Goal: Information Seeking & Learning: Learn about a topic

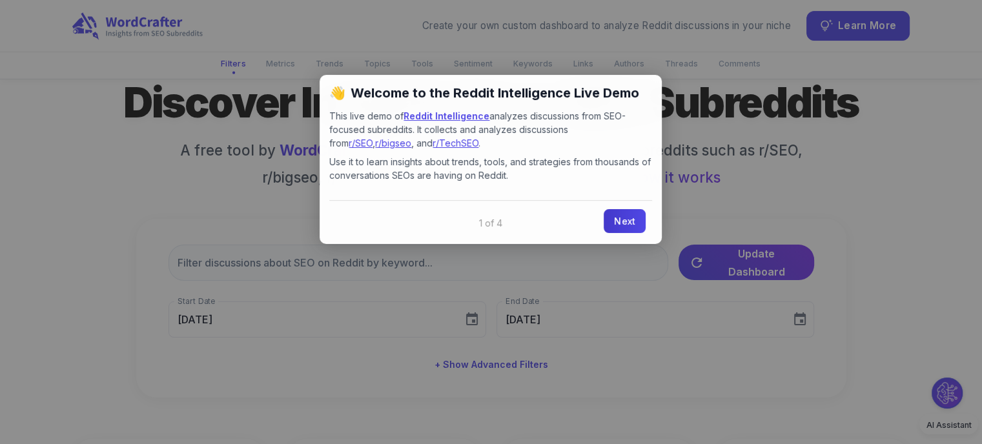
click at [623, 221] on link "Next" at bounding box center [624, 221] width 42 height 24
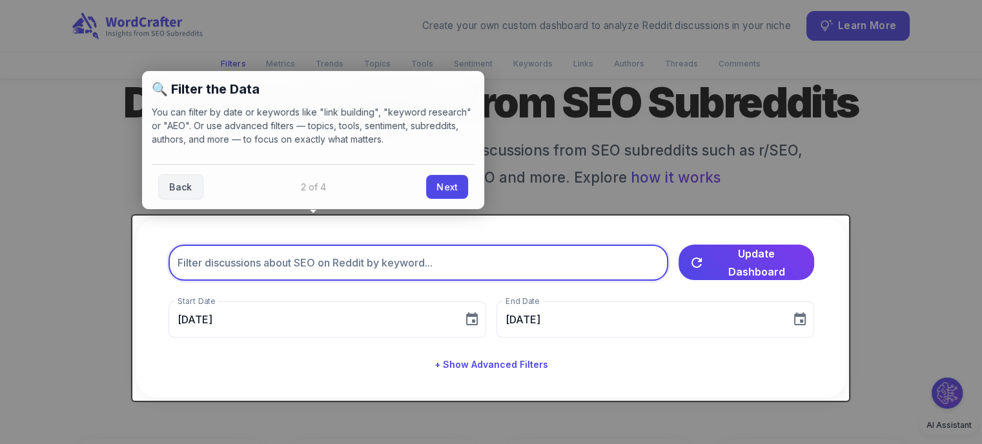
click at [441, 269] on input "text" at bounding box center [418, 263] width 500 height 36
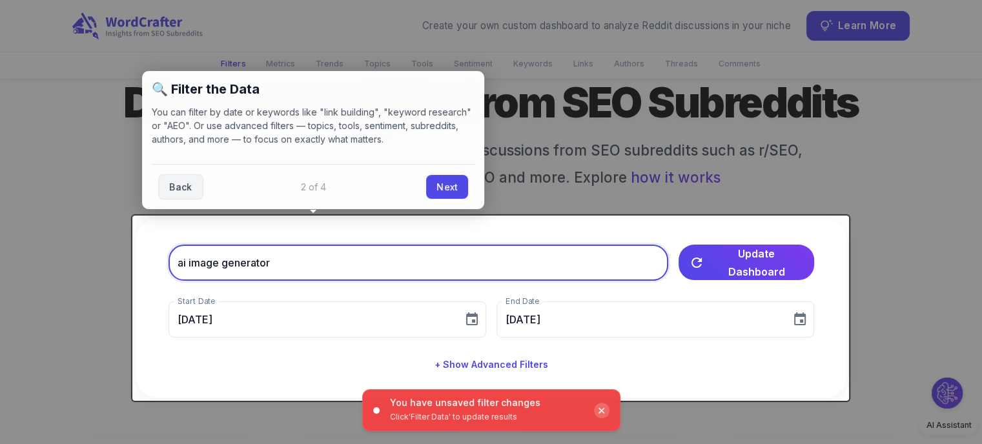
type input "ai image generator"
click at [598, 416] on div "✕" at bounding box center [601, 410] width 15 height 15
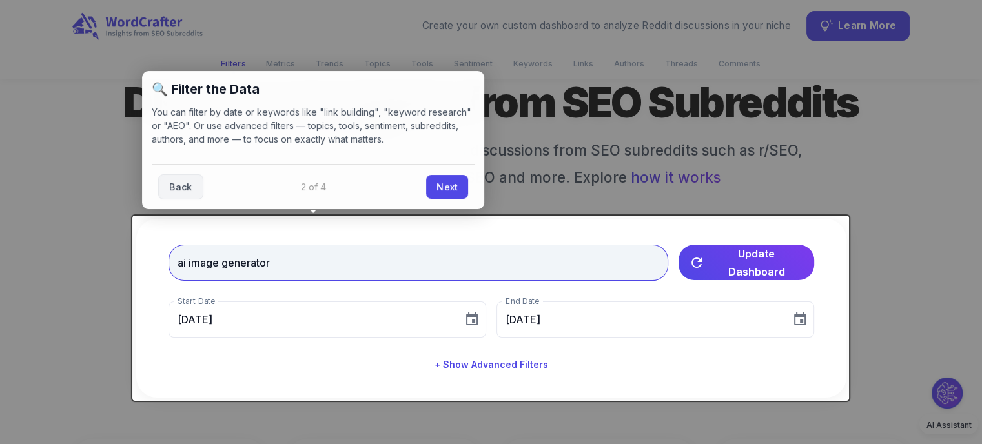
click at [724, 266] on span "Update Dashboard" at bounding box center [756, 263] width 94 height 36
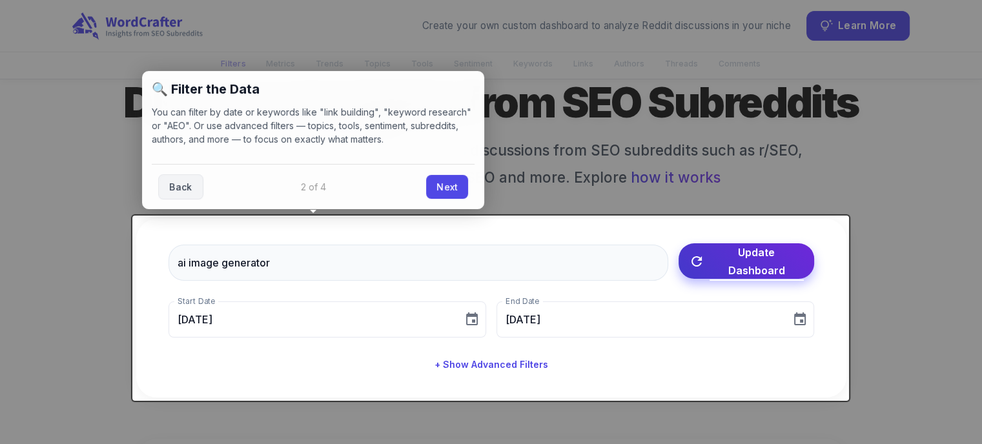
click at [729, 268] on span "Update Dashboard" at bounding box center [756, 261] width 94 height 36
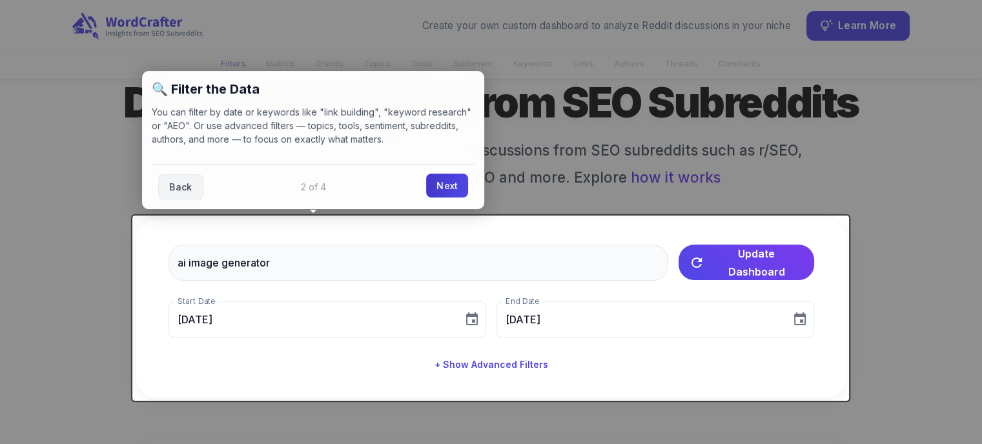
click at [447, 183] on link "Next" at bounding box center [447, 186] width 42 height 24
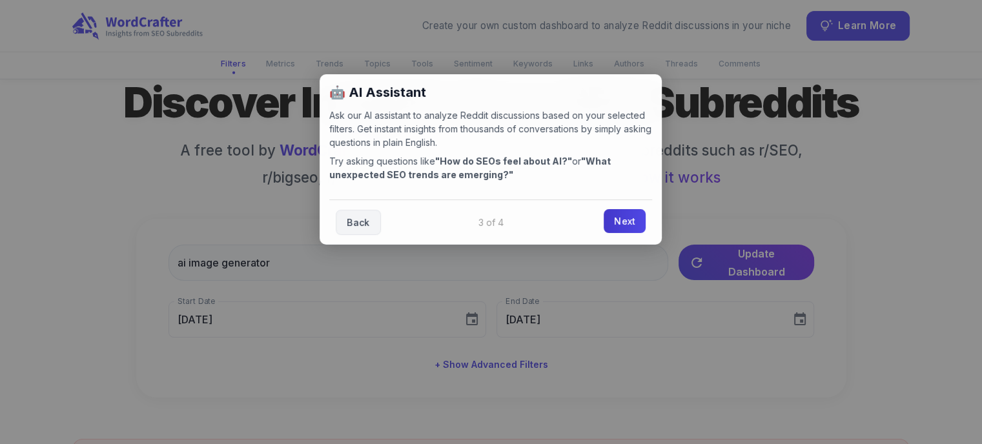
click at [616, 224] on link "Next" at bounding box center [624, 221] width 42 height 24
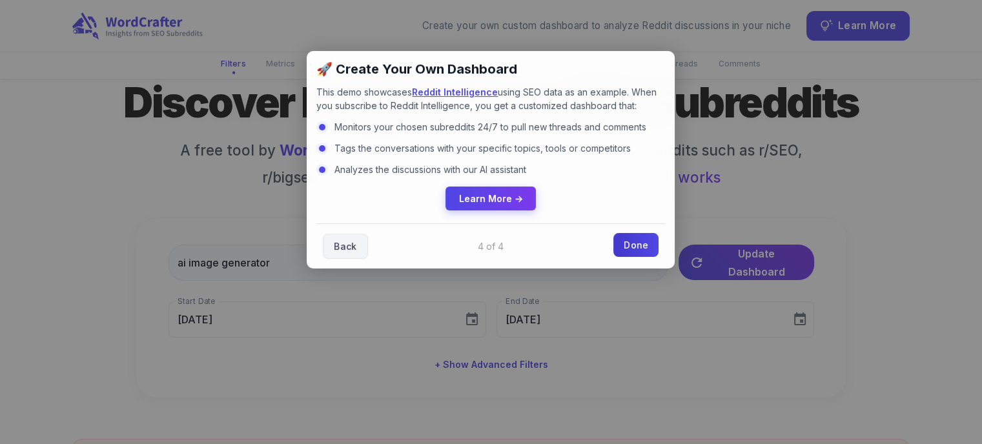
click at [635, 241] on link "Done" at bounding box center [635, 245] width 45 height 24
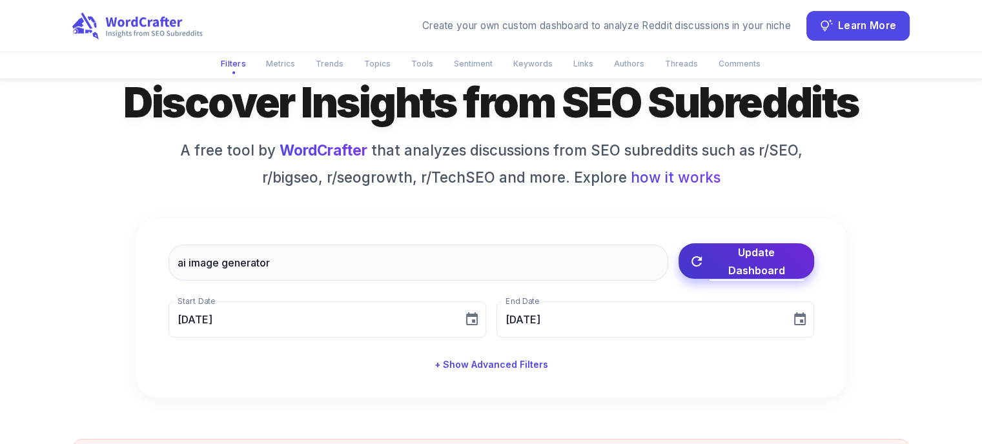
click at [749, 263] on span "Update Dashboard" at bounding box center [756, 261] width 94 height 36
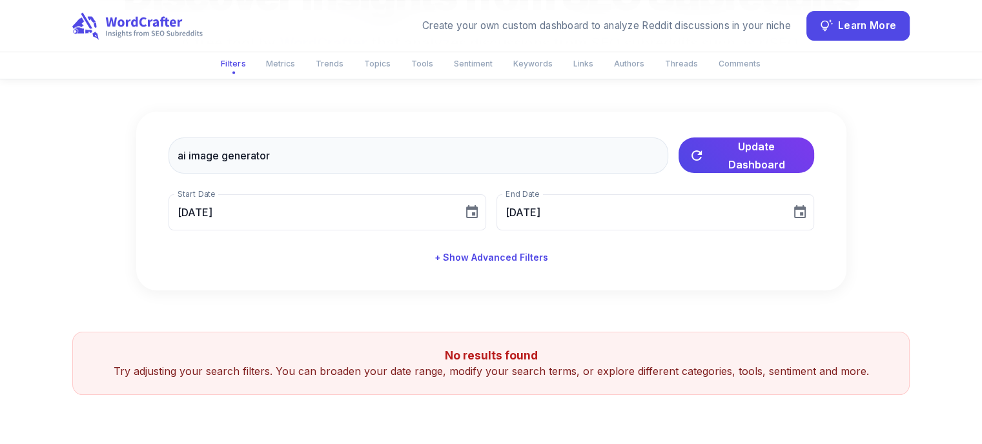
scroll to position [192, 0]
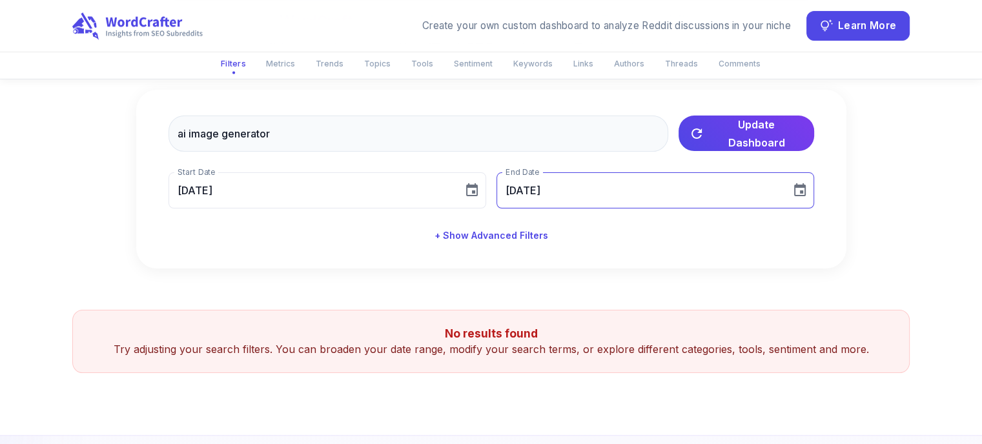
click at [809, 190] on button "Choose date, selected date is Sep 1, 2025" at bounding box center [800, 190] width 26 height 26
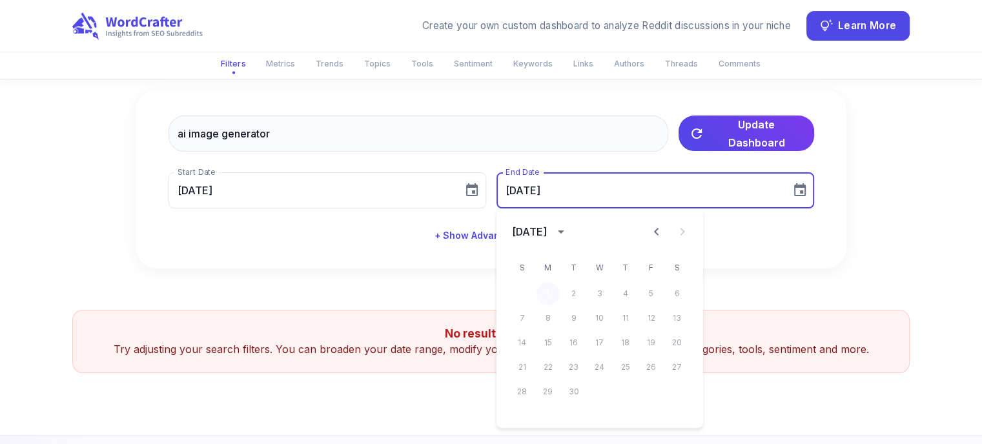
click at [542, 291] on button "1" at bounding box center [547, 293] width 23 height 23
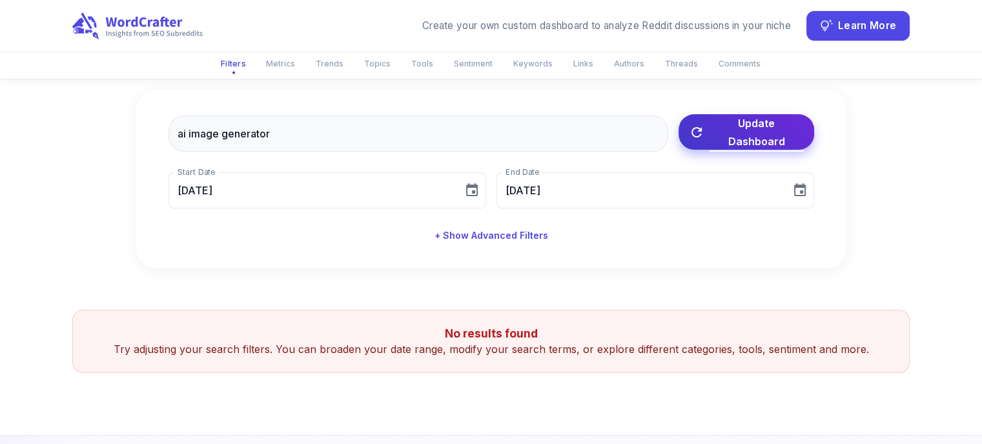
click at [725, 131] on span "Update Dashboard" at bounding box center [756, 132] width 94 height 36
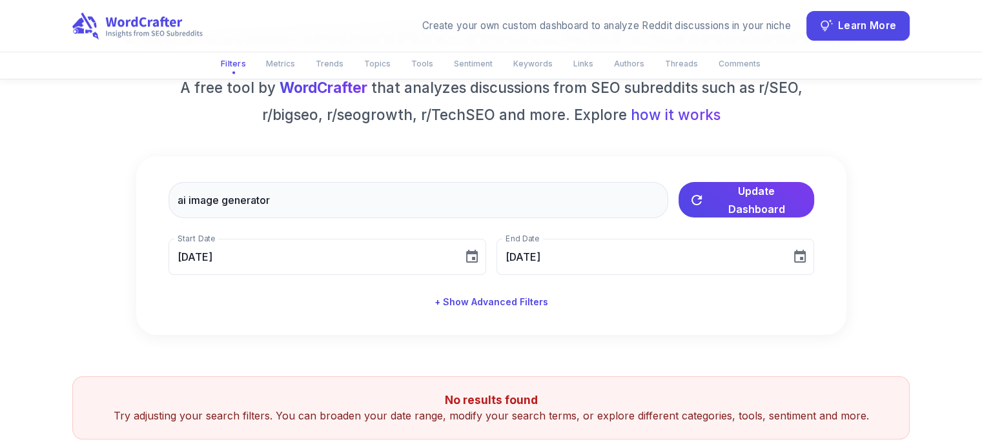
scroll to position [194, 0]
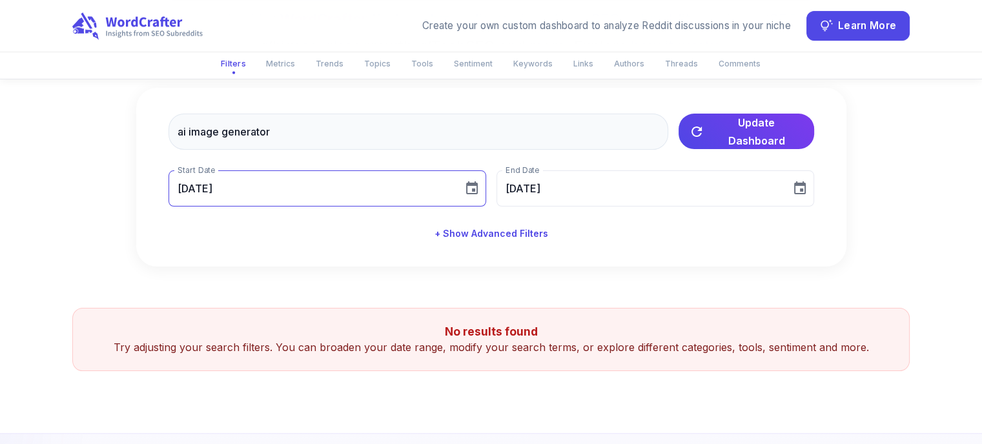
click at [470, 188] on icon "Choose date, selected date is Aug 2, 2025" at bounding box center [471, 188] width 15 height 15
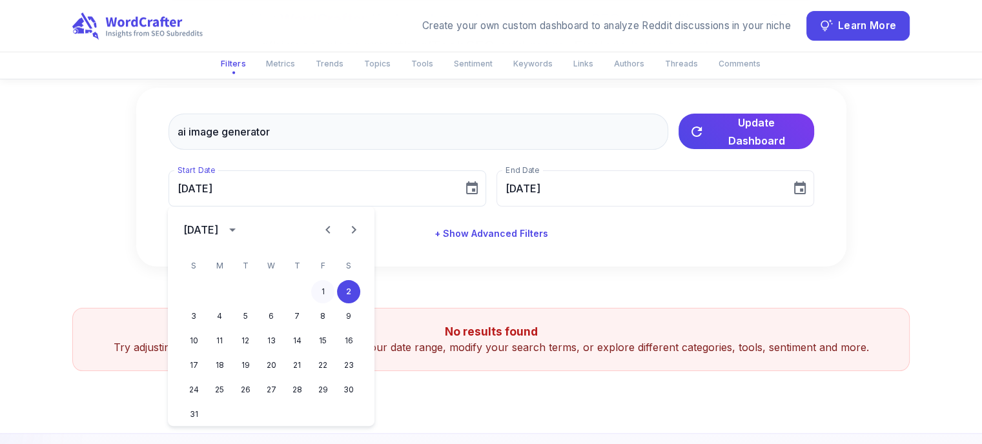
click at [321, 293] on button "1" at bounding box center [322, 291] width 23 height 23
type input "08/01/2025"
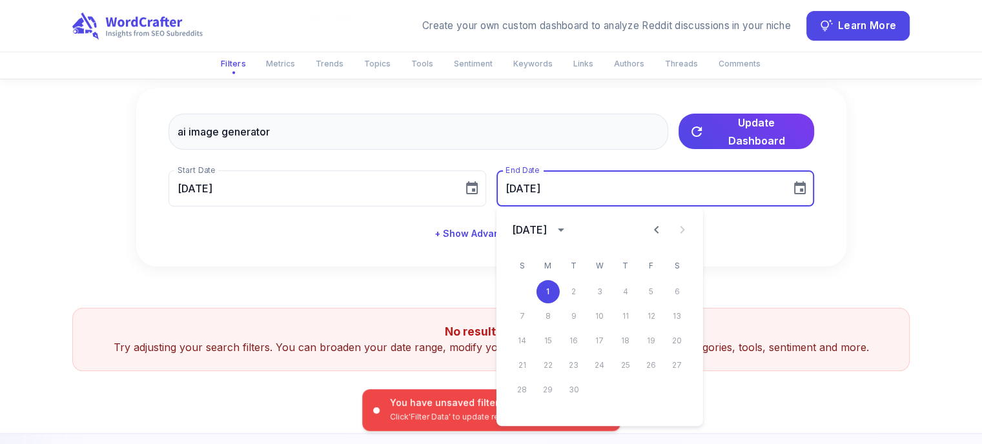
click at [770, 247] on div "ai image generator ​ Update Dashboard You have unsaved filter changes Click 'Fi…" at bounding box center [491, 177] width 710 height 179
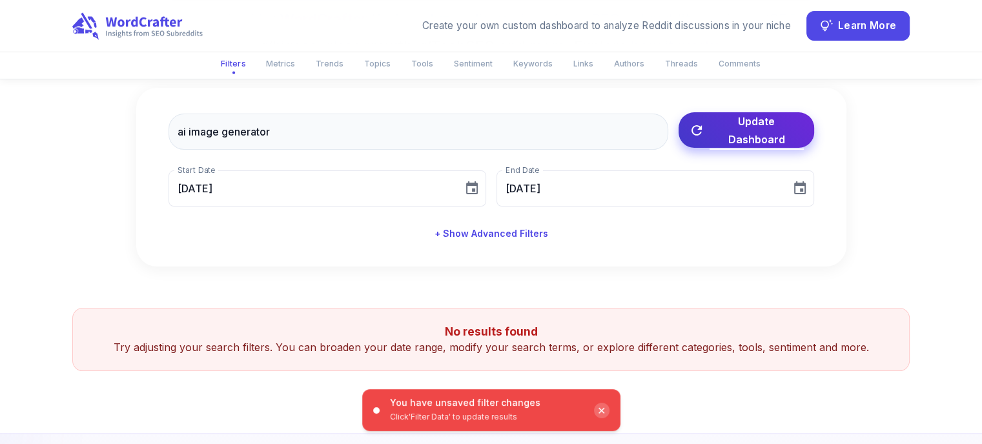
click at [765, 125] on span "Update Dashboard" at bounding box center [756, 130] width 94 height 36
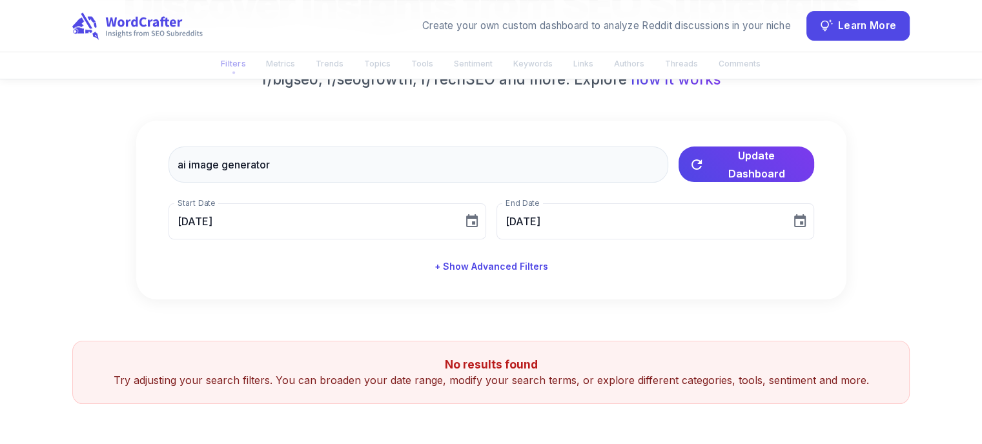
scroll to position [129, 0]
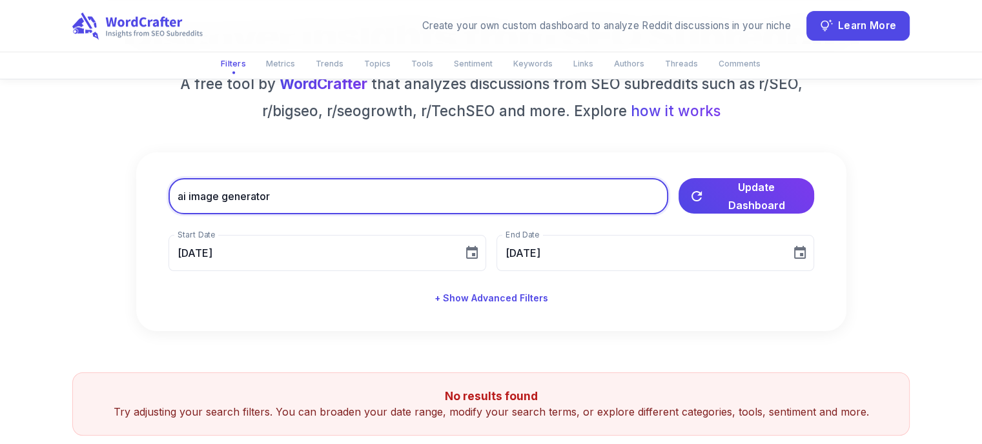
drag, startPoint x: 187, startPoint y: 196, endPoint x: 159, endPoint y: 196, distance: 27.8
click at [159, 196] on div "ai image generator ​ Update Dashboard Start Date 08/01/2025 Start Date End Date…" at bounding box center [491, 241] width 710 height 179
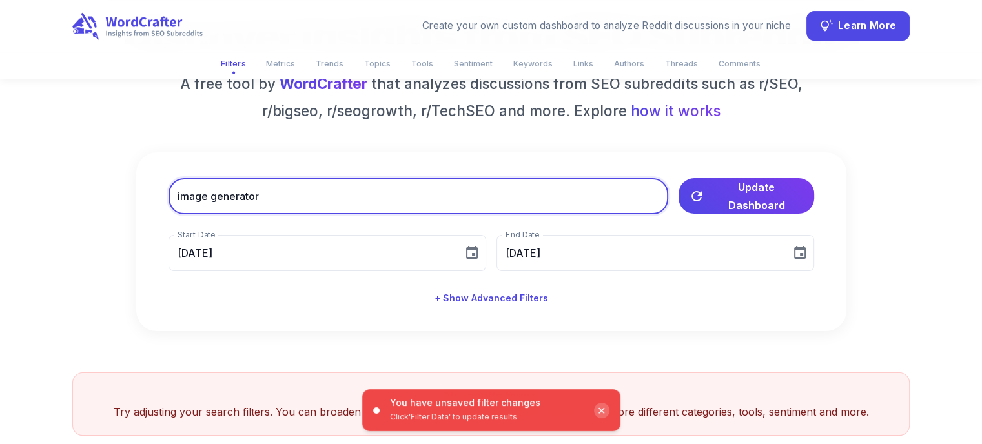
type input "image generator"
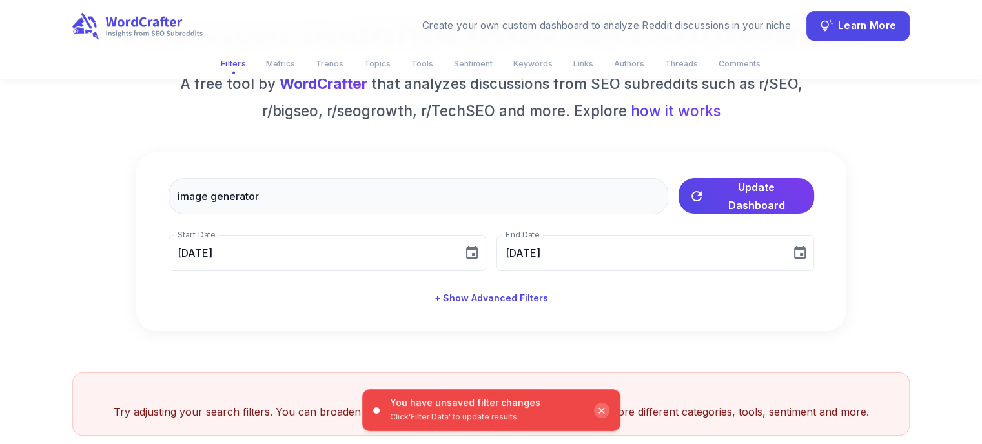
click at [280, 314] on div "image generator ​ Update Dashboard You have unsaved filter changes Click 'Filte…" at bounding box center [491, 241] width 710 height 179
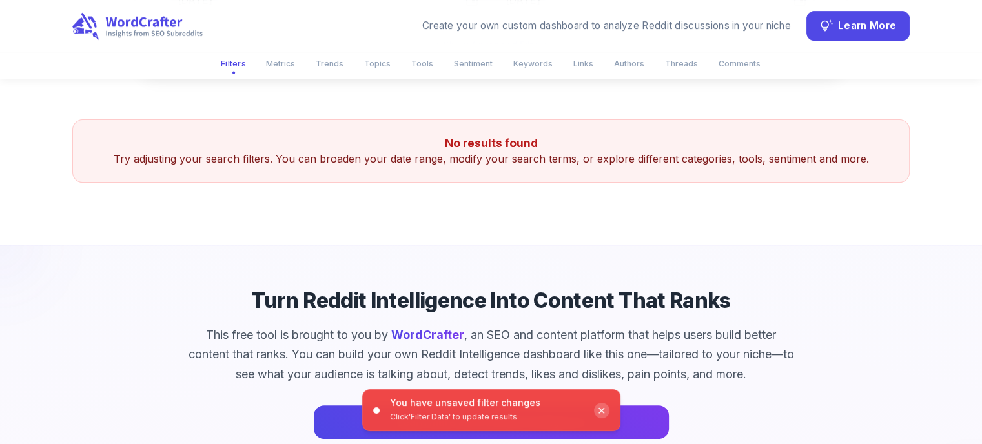
scroll to position [452, 0]
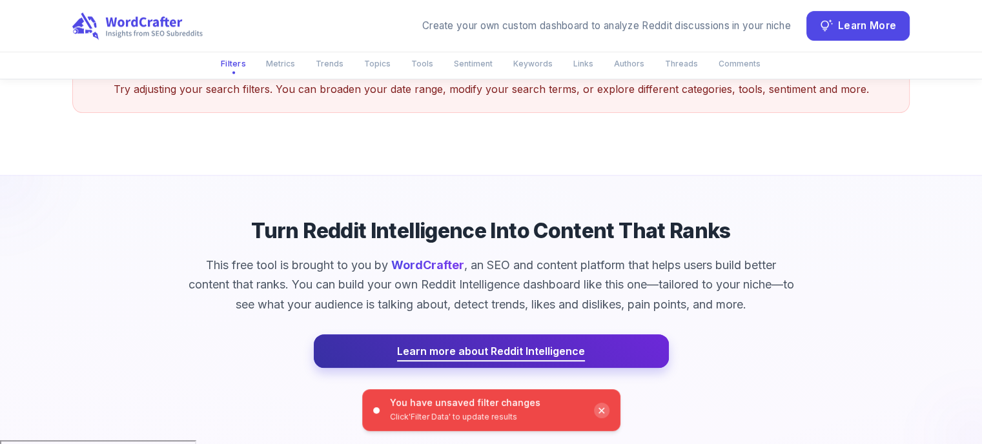
click at [449, 349] on span "Learn more about Reddit Intelligence" at bounding box center [491, 351] width 188 height 18
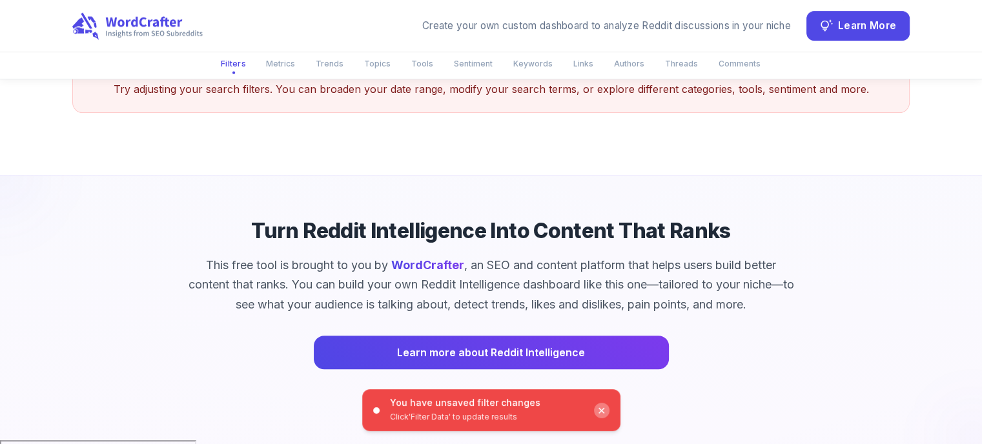
click at [596, 407] on div "✕" at bounding box center [601, 410] width 15 height 15
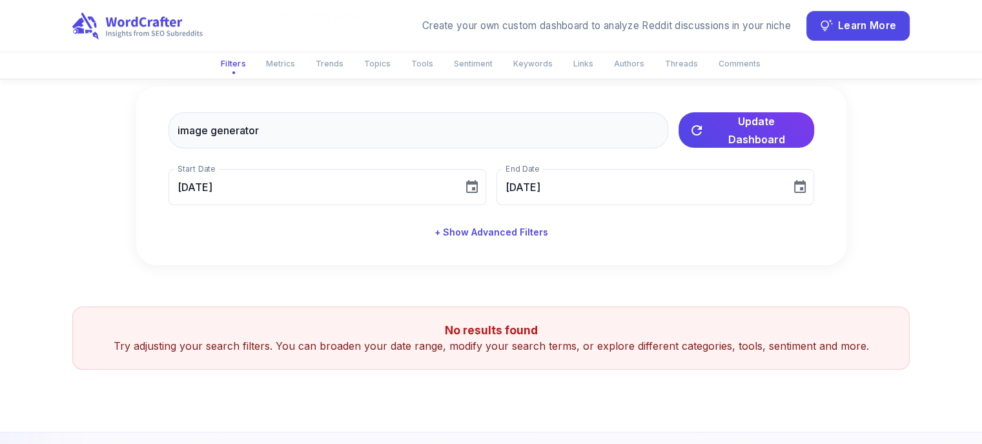
scroll to position [194, 0]
click at [474, 227] on button "+ Show Advanced Filters" at bounding box center [491, 234] width 124 height 24
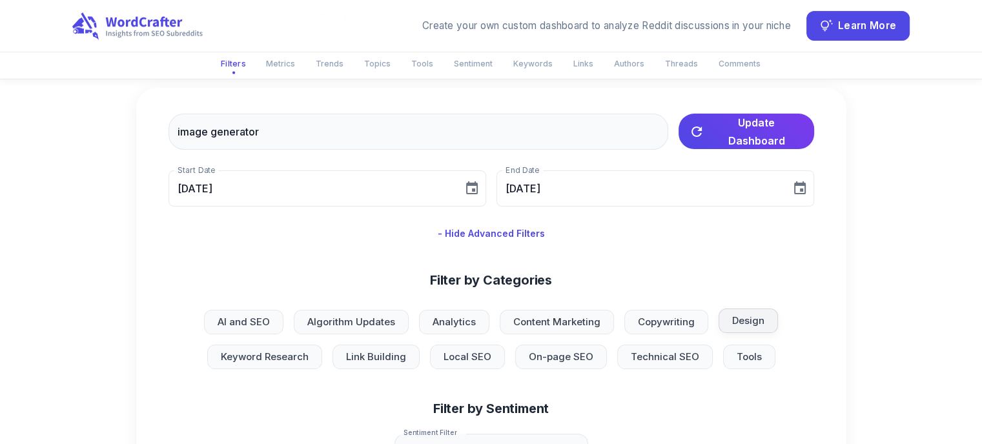
click at [738, 325] on span "Design" at bounding box center [748, 321] width 48 height 15
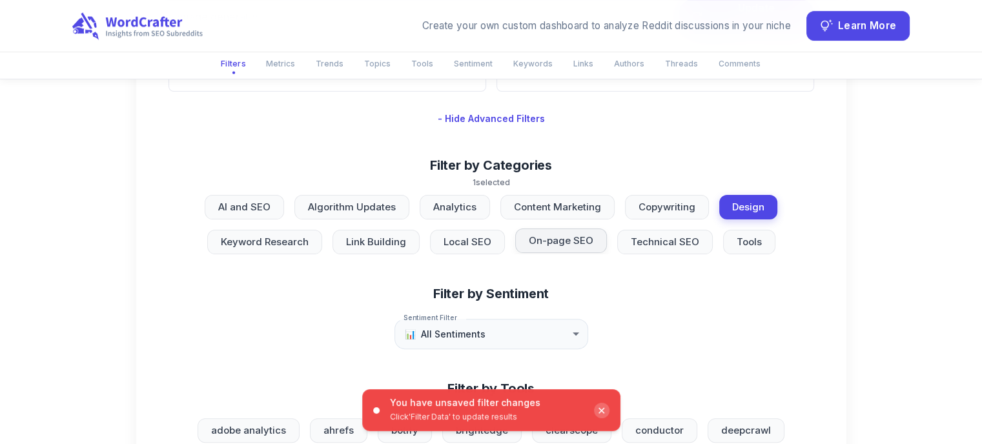
scroll to position [323, 0]
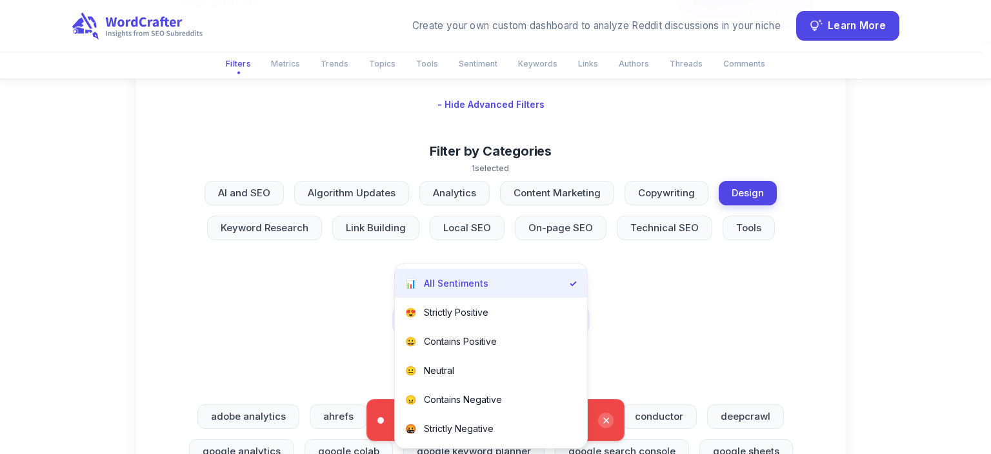
click at [685, 310] on div at bounding box center [495, 227] width 991 height 454
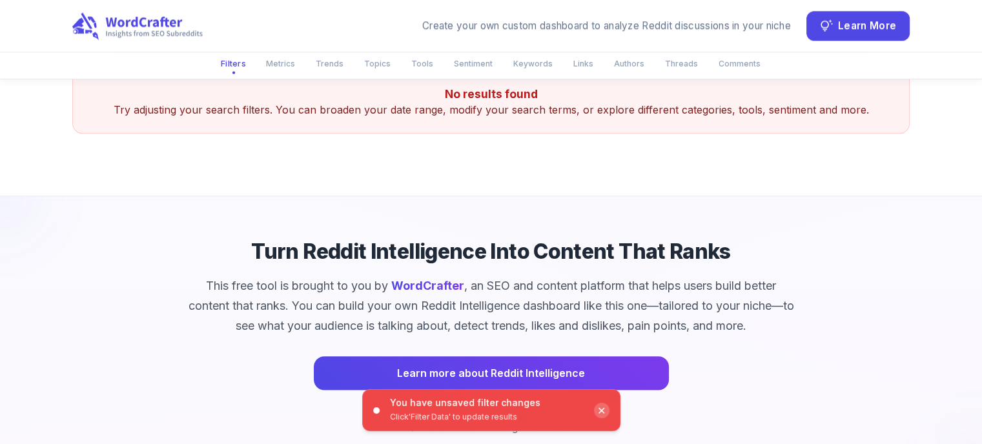
scroll to position [1479, 0]
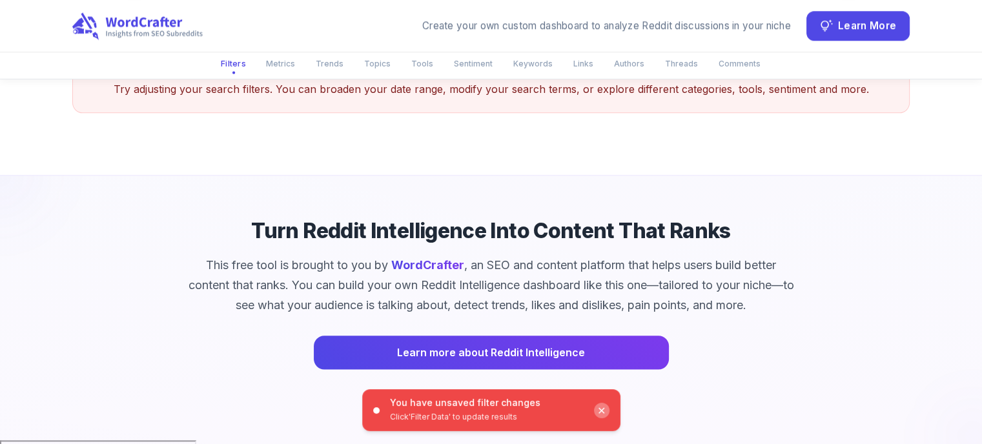
click at [604, 409] on div "✕" at bounding box center [601, 410] width 15 height 15
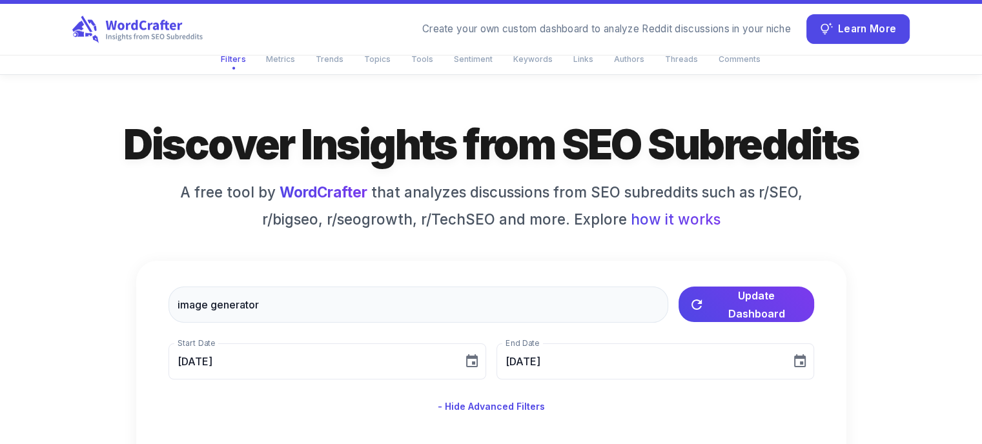
scroll to position [0, 0]
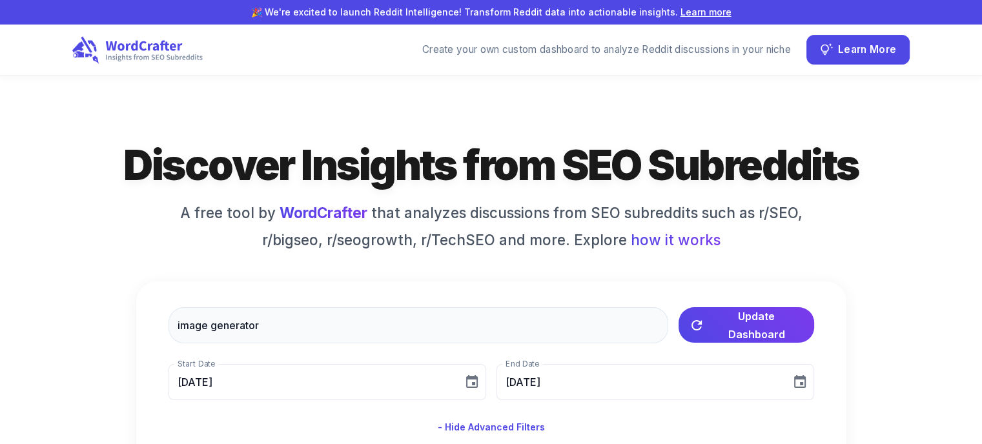
drag, startPoint x: 668, startPoint y: 245, endPoint x: 139, endPoint y: 260, distance: 529.5
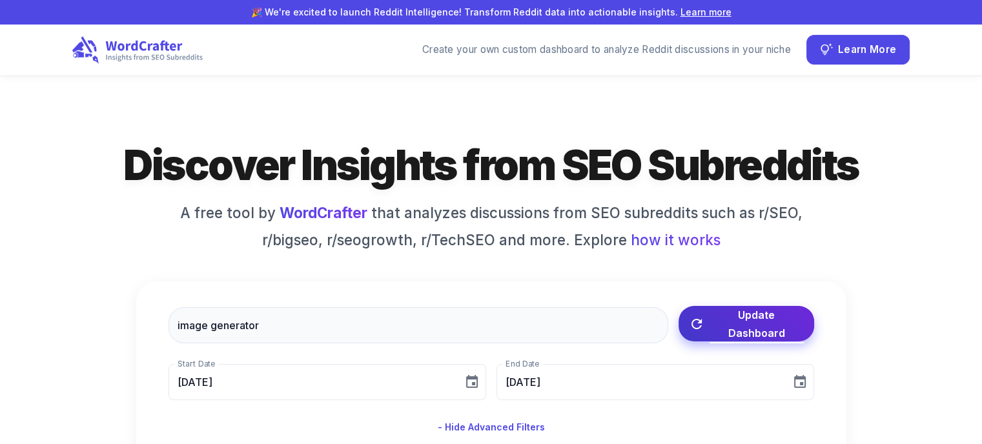
click at [703, 332] on button "Update Dashboard" at bounding box center [746, 323] width 136 height 35
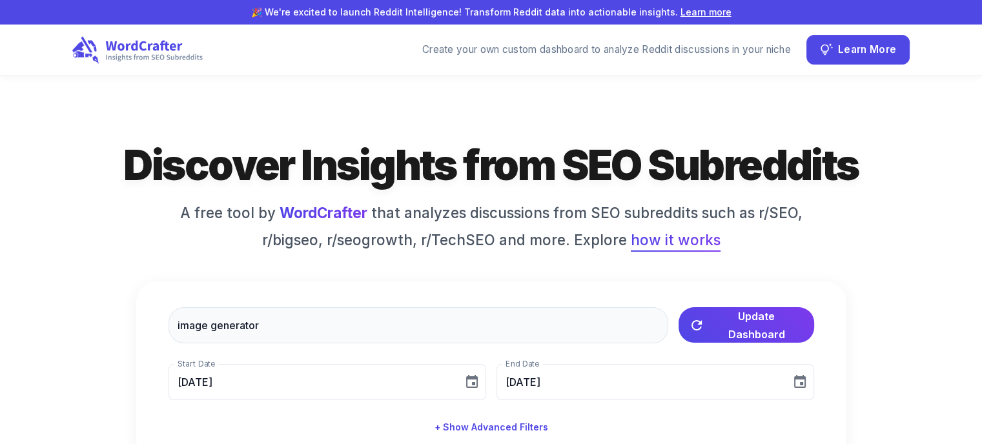
click at [682, 234] on span "how it works" at bounding box center [676, 240] width 90 height 22
click at [678, 236] on span "how it works" at bounding box center [676, 240] width 90 height 22
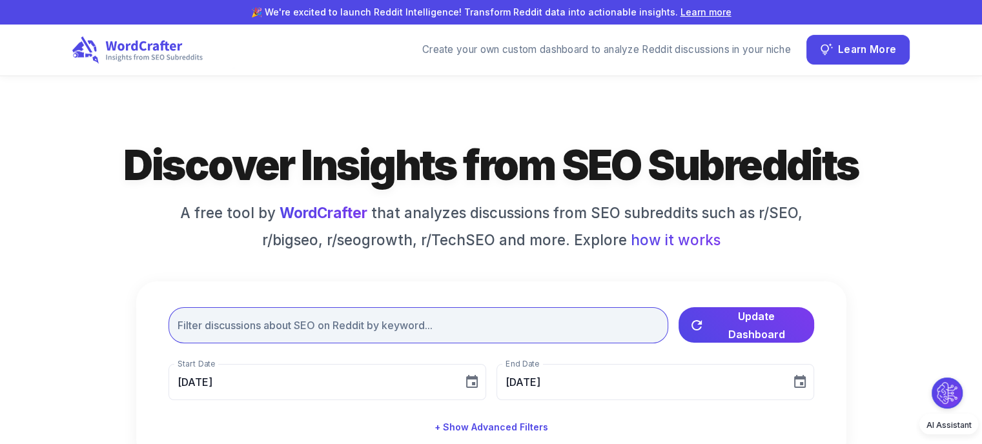
click at [342, 318] on input "text" at bounding box center [418, 325] width 500 height 36
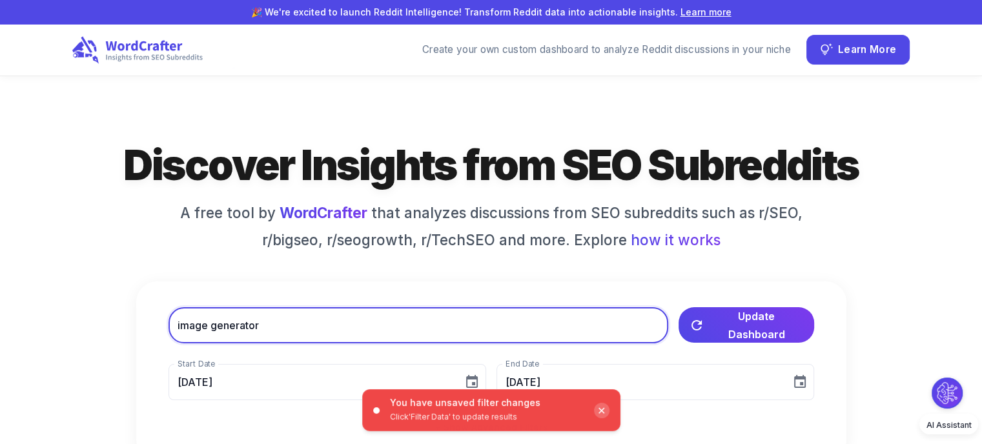
type input "image generator"
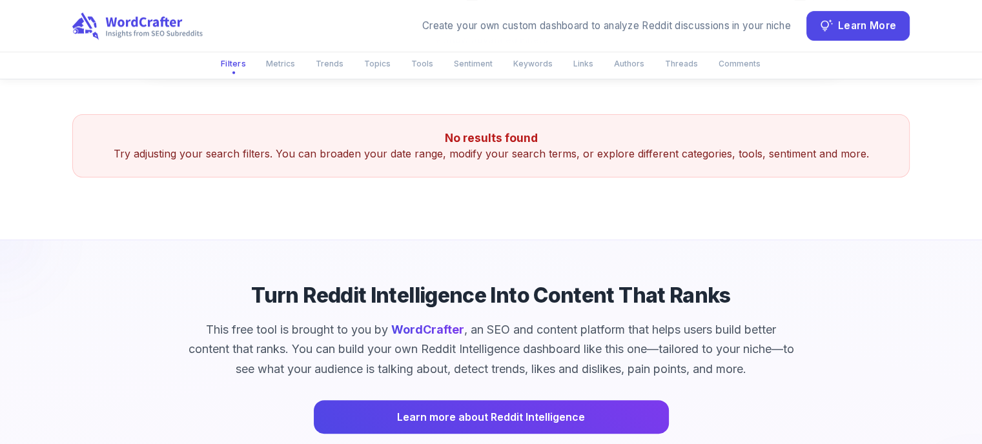
scroll to position [258, 0]
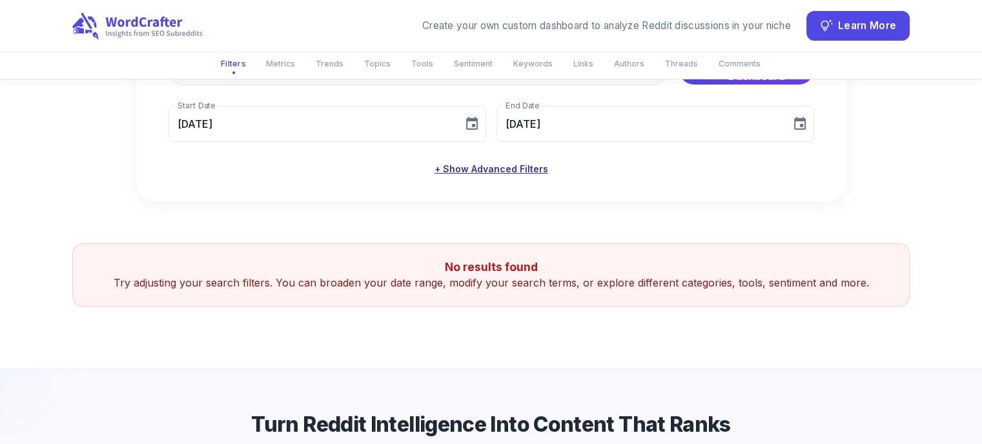
click at [501, 172] on button "+ Show Advanced Filters" at bounding box center [491, 169] width 124 height 24
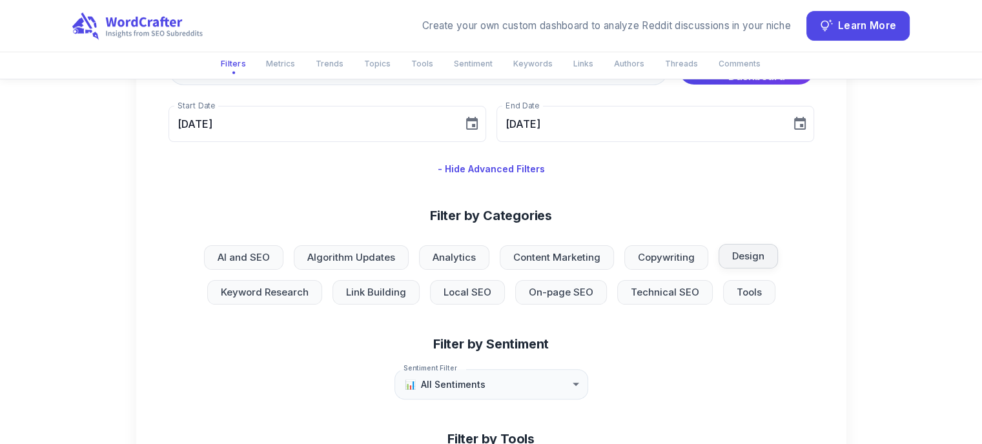
click at [742, 255] on span "Design" at bounding box center [748, 256] width 48 height 15
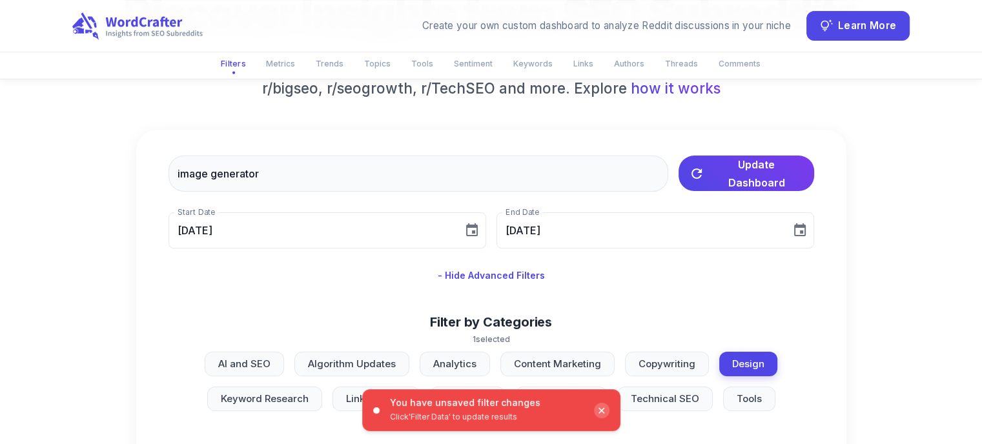
scroll to position [129, 0]
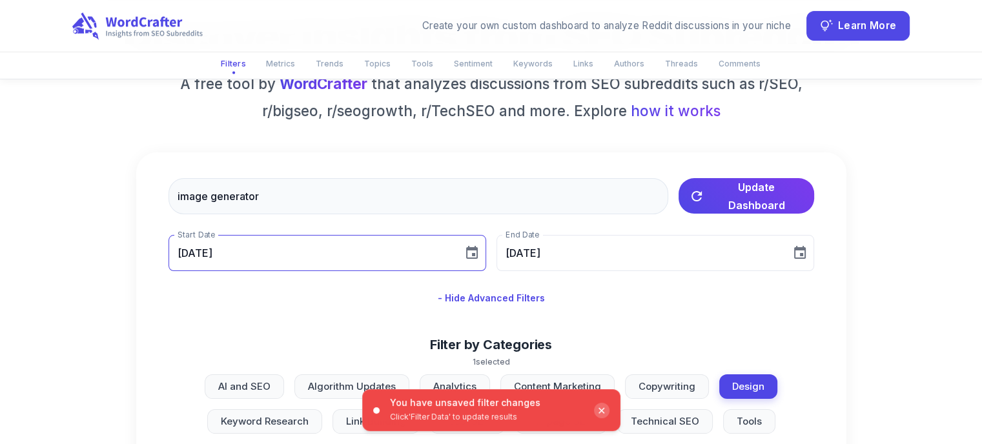
click at [470, 250] on icon "Choose date, selected date is Aug 2, 2025" at bounding box center [471, 252] width 15 height 15
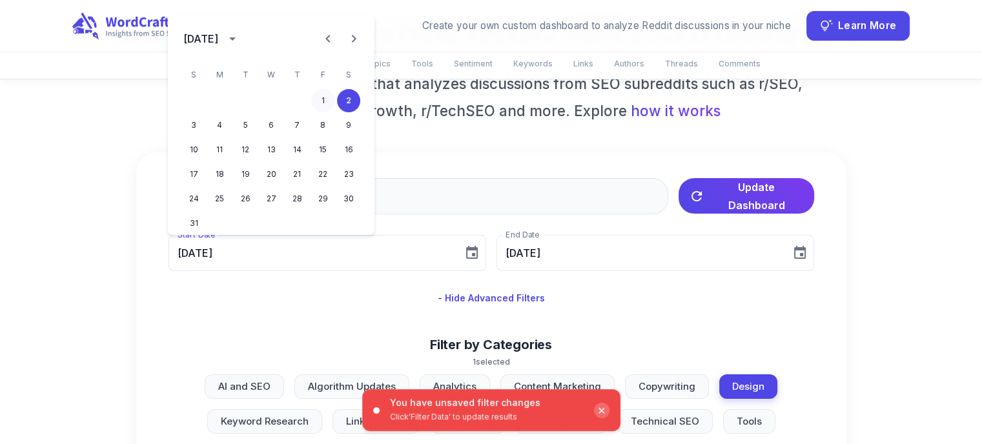
click at [320, 100] on button "1" at bounding box center [322, 100] width 23 height 23
type input "08/01/2025"
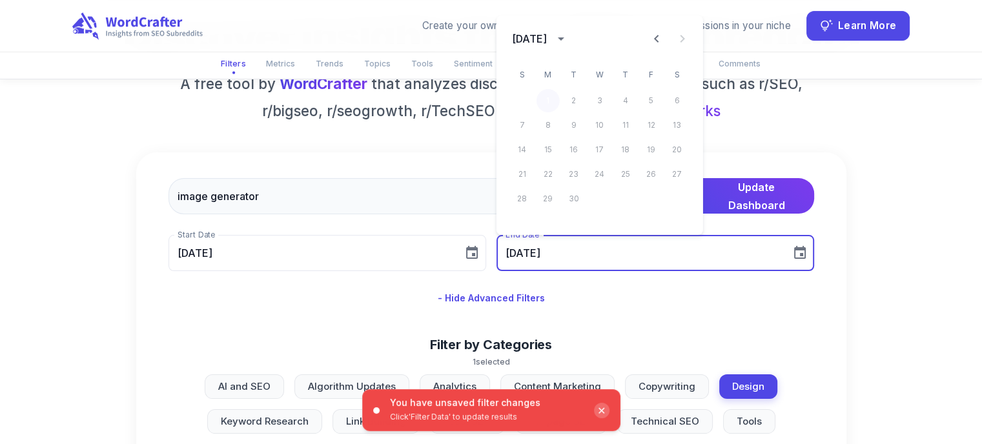
click at [549, 97] on button "1" at bounding box center [547, 100] width 23 height 23
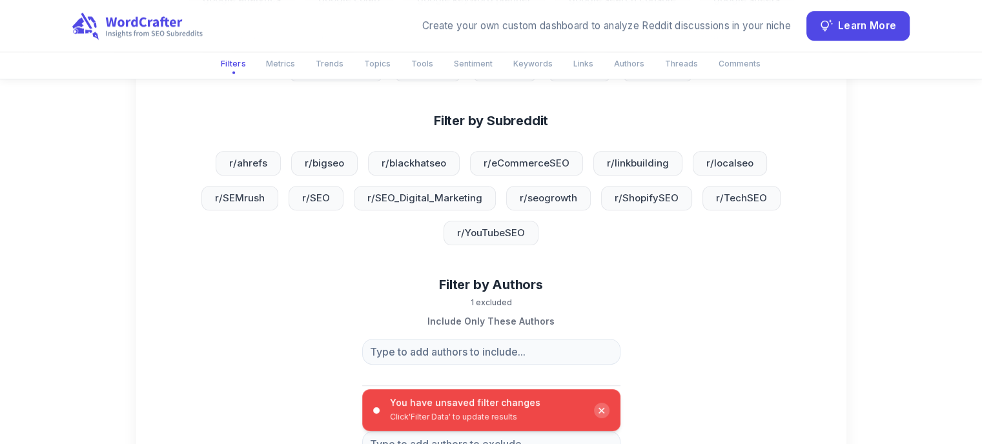
scroll to position [904, 0]
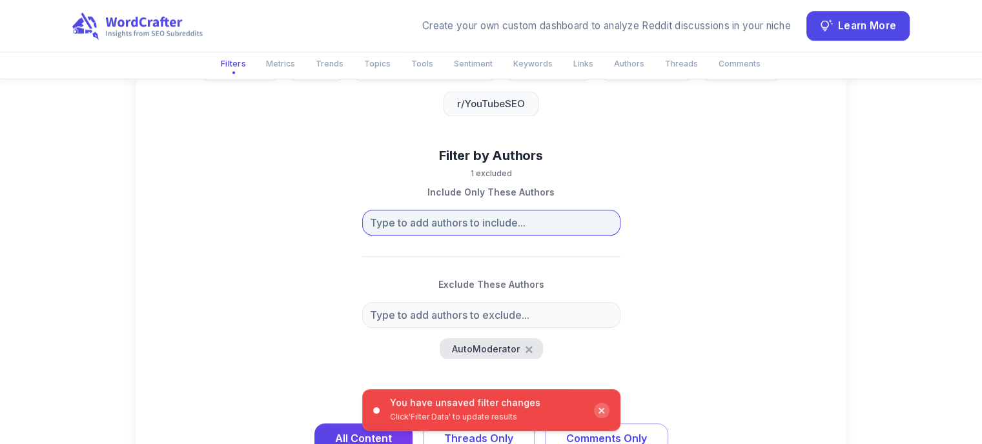
click at [501, 227] on input "text" at bounding box center [480, 223] width 229 height 18
click at [780, 257] on div "Filter by Authors 1 excluded Include Only These Authors ​ Exclude These Authors…" at bounding box center [491, 253] width 669 height 212
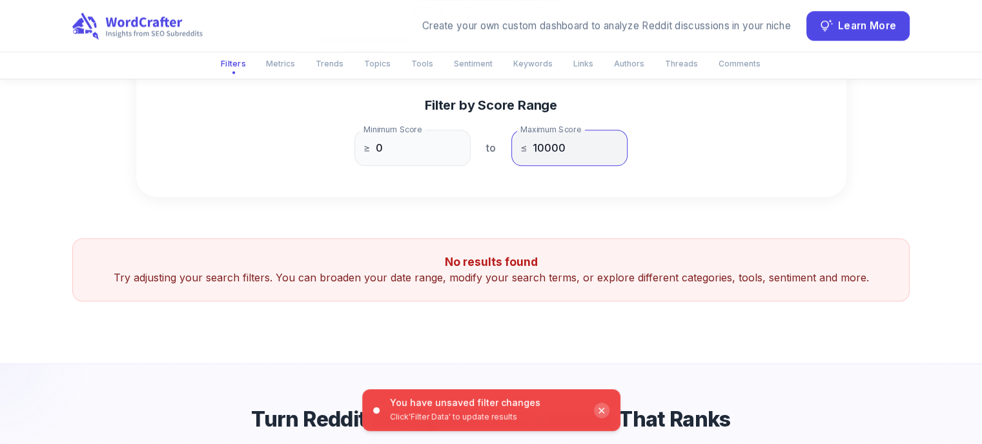
scroll to position [1479, 0]
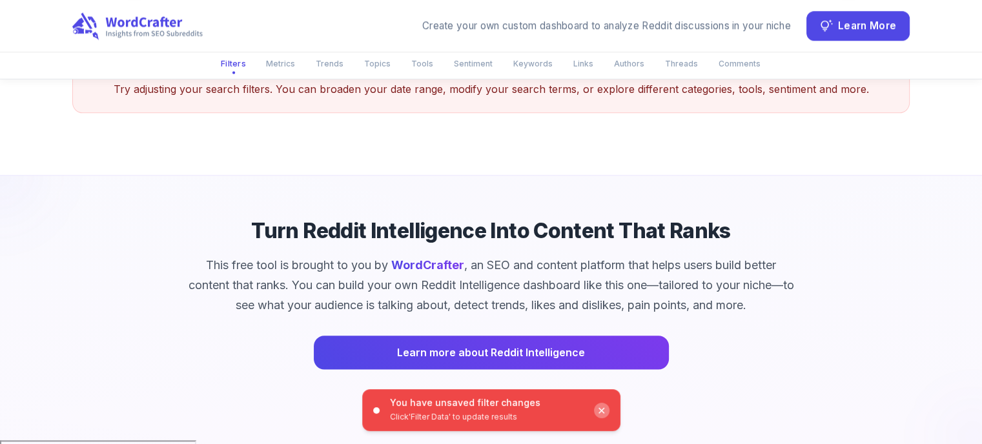
click at [606, 409] on div "✕" at bounding box center [601, 410] width 15 height 15
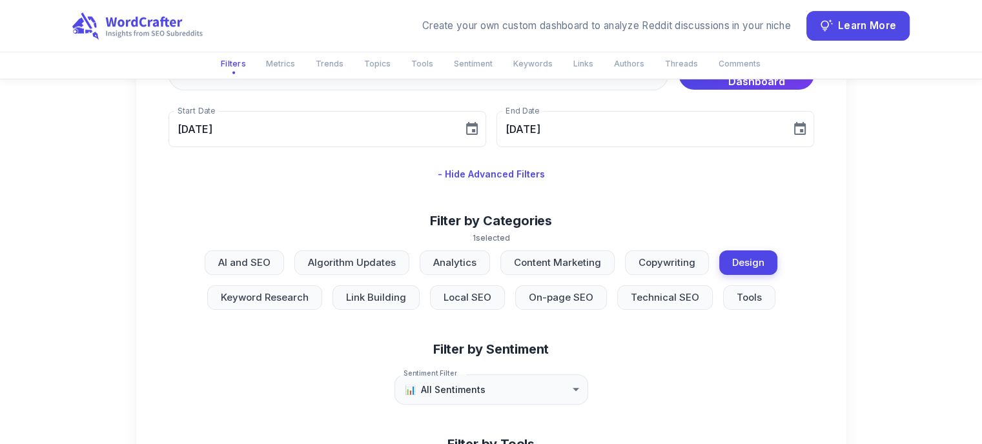
scroll to position [0, 0]
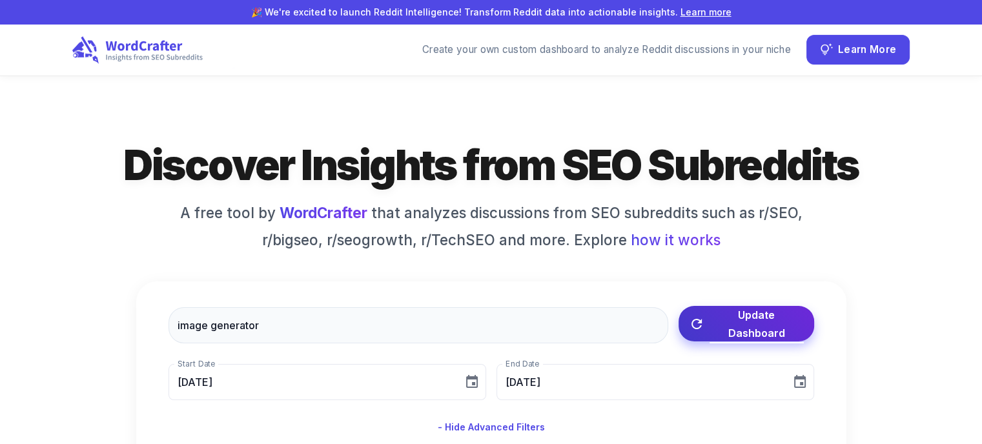
click at [734, 312] on button "Update Dashboard" at bounding box center [746, 323] width 136 height 35
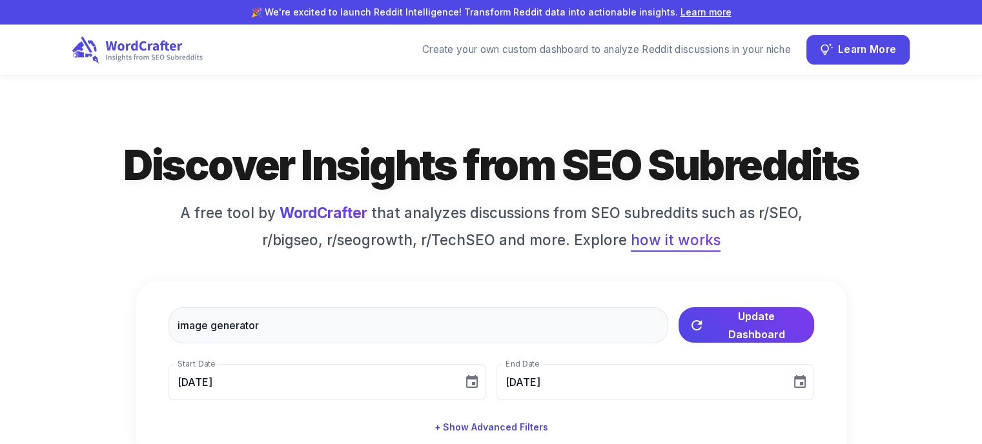
drag, startPoint x: 664, startPoint y: 239, endPoint x: 644, endPoint y: 243, distance: 20.3
click at [644, 243] on span "how it works" at bounding box center [676, 240] width 90 height 22
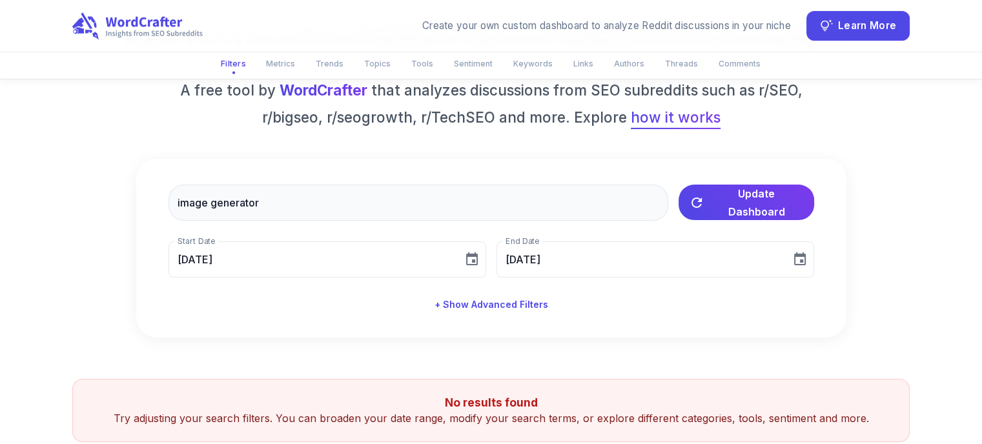
scroll to position [129, 0]
